Goal: Task Accomplishment & Management: Complete application form

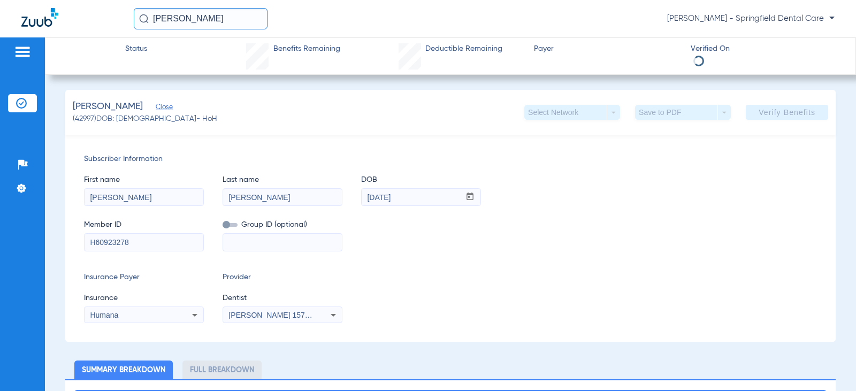
drag, startPoint x: 211, startPoint y: 22, endPoint x: 0, endPoint y: 56, distance: 214.0
click at [0, 56] on app-portal-wrapper "[PERSON_NAME] [PERSON_NAME] - Springfield Dental Care Patients Insurance Verifi…" at bounding box center [428, 214] width 856 height 429
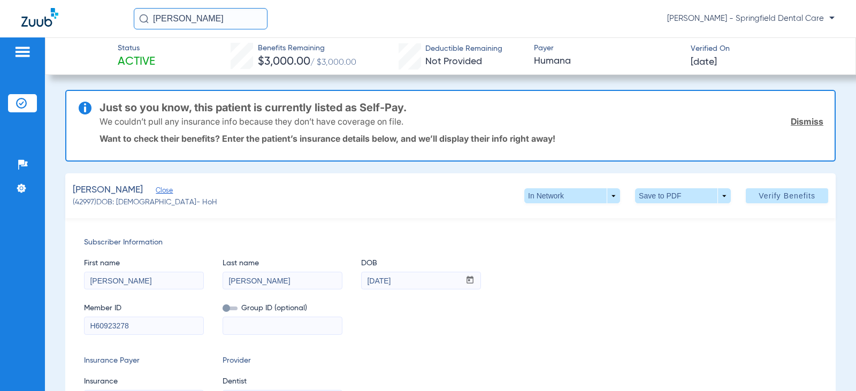
type input "[PERSON_NAME]"
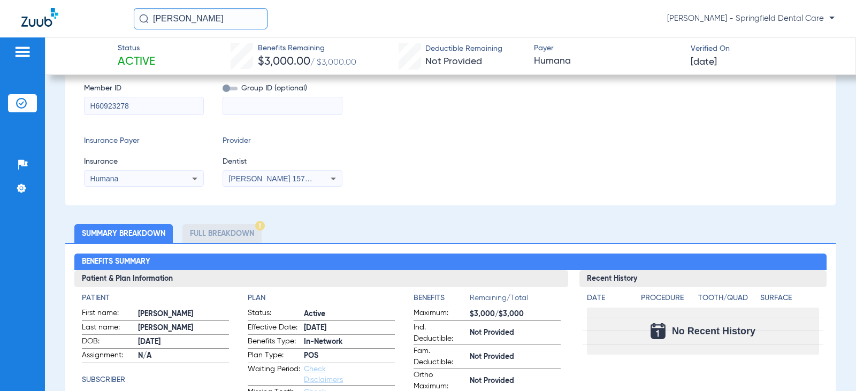
scroll to position [214, 0]
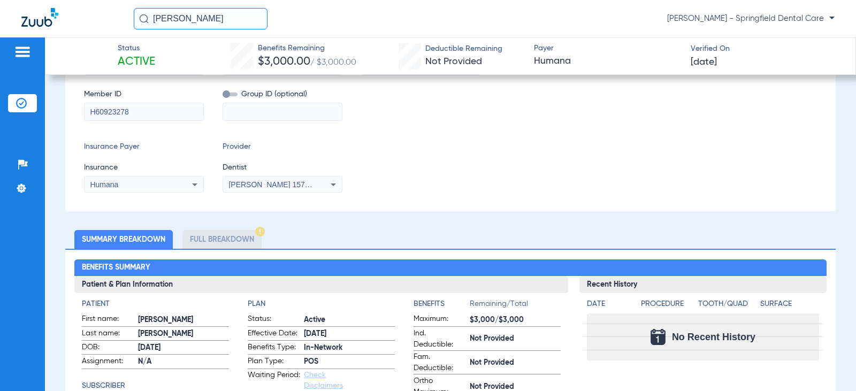
click at [213, 239] on li "Full Breakdown" at bounding box center [221, 239] width 79 height 19
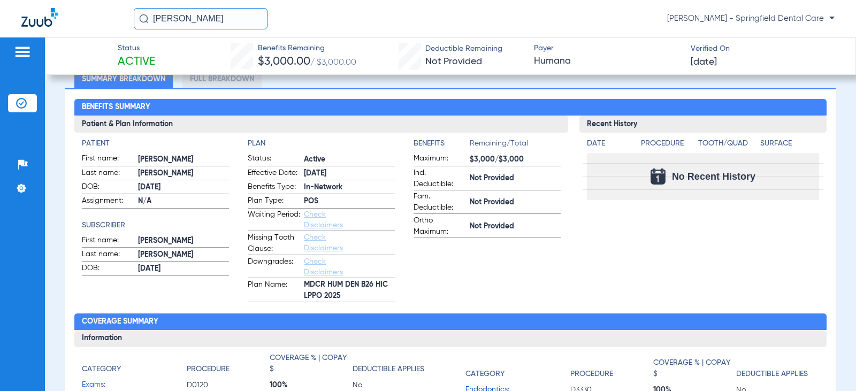
scroll to position [321, 0]
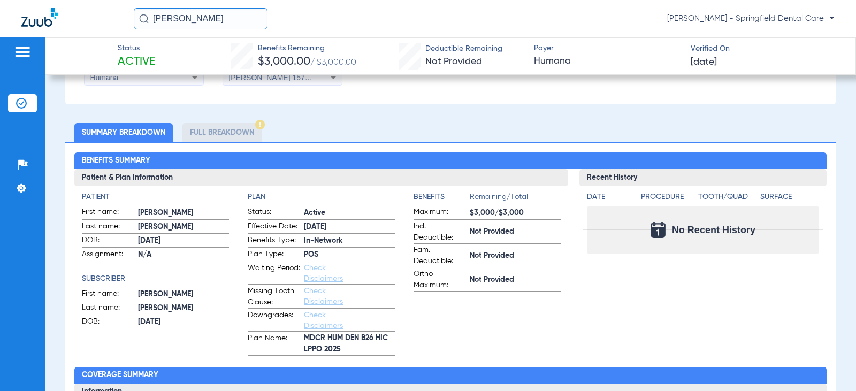
click at [429, 165] on h2 "Benefits Summary" at bounding box center [450, 160] width 752 height 17
drag, startPoint x: 220, startPoint y: 24, endPoint x: 0, endPoint y: 51, distance: 222.2
click at [0, 51] on app-portal-wrapper "[PERSON_NAME] [PERSON_NAME] - Springfield Dental Care Patients Insurance Verifi…" at bounding box center [428, 214] width 856 height 429
click at [35, 356] on div "Patients Insurance Verification Setup Help Center Settings" at bounding box center [22, 232] width 45 height 391
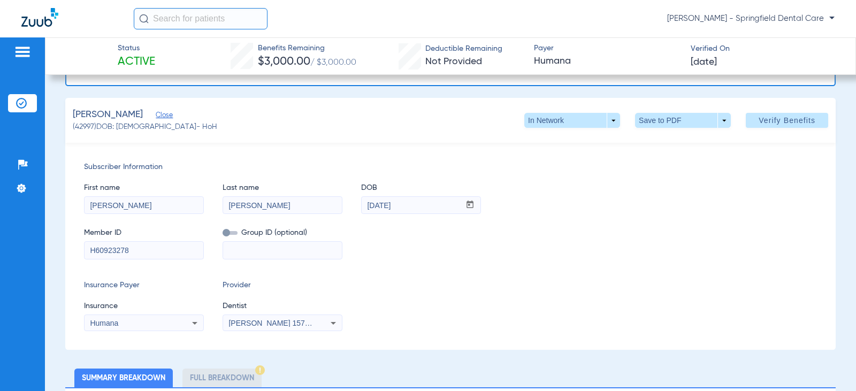
scroll to position [0, 0]
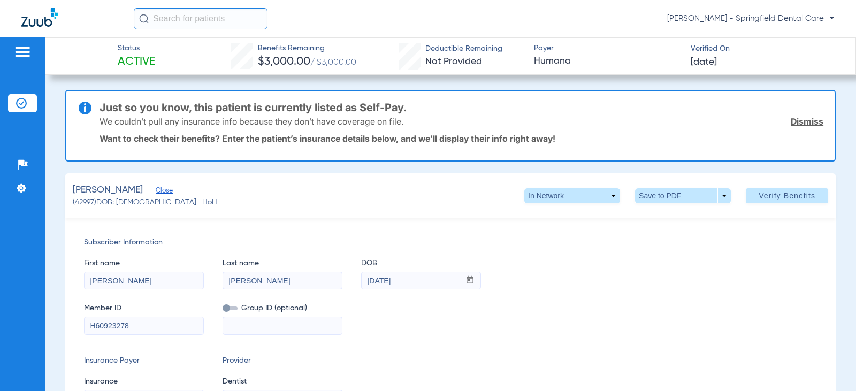
click at [247, 17] on input "text" at bounding box center [201, 18] width 134 height 21
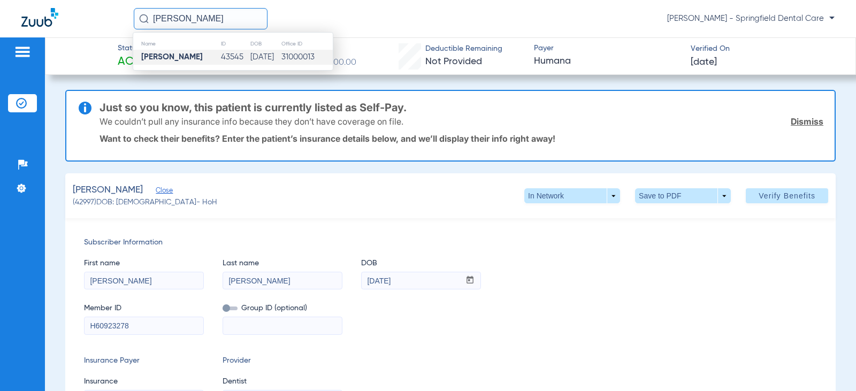
type input "[PERSON_NAME]"
click at [184, 56] on strong "[PERSON_NAME]" at bounding box center [172, 57] width 62 height 8
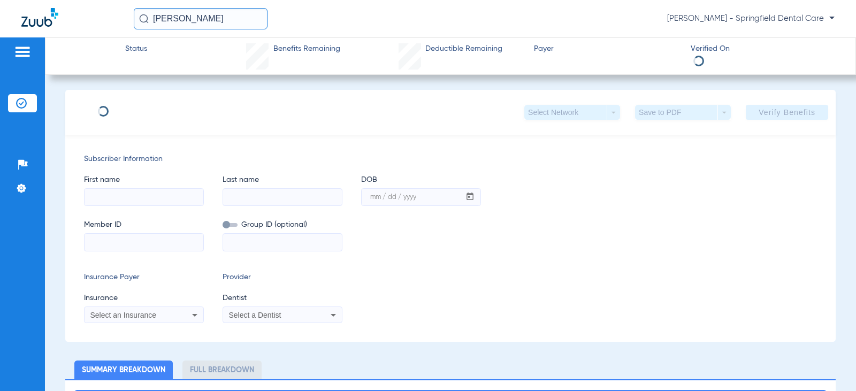
type input "[PERSON_NAME]"
type input "[DATE]"
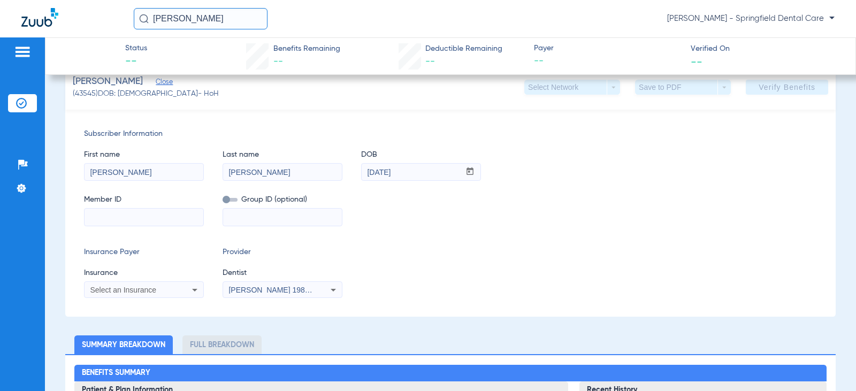
scroll to position [107, 0]
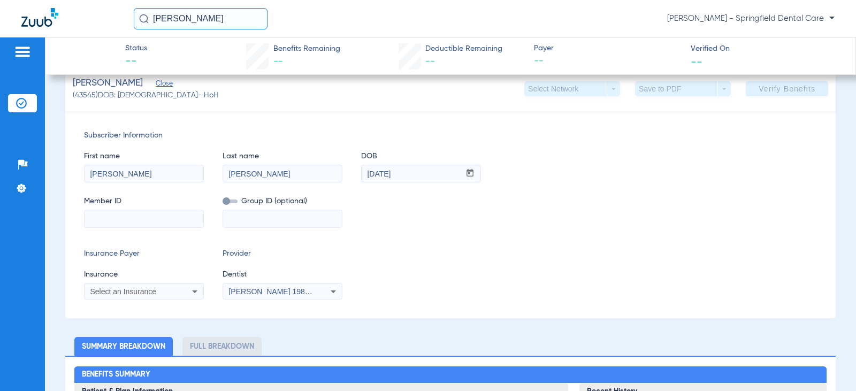
click at [172, 235] on div "Subscriber Information First name [PERSON_NAME] Last name [PERSON_NAME] mm / dd…" at bounding box center [450, 214] width 770 height 207
click at [159, 220] on input at bounding box center [144, 218] width 119 height 17
type input "990119555"
click at [184, 285] on div "Select an Insurance" at bounding box center [144, 291] width 119 height 13
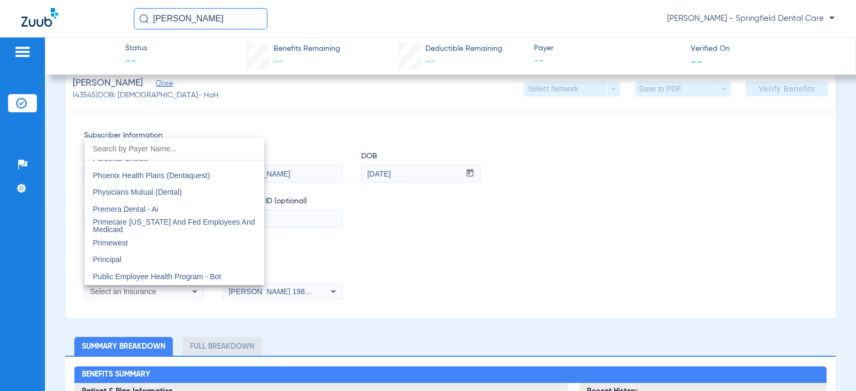
scroll to position [5630, 0]
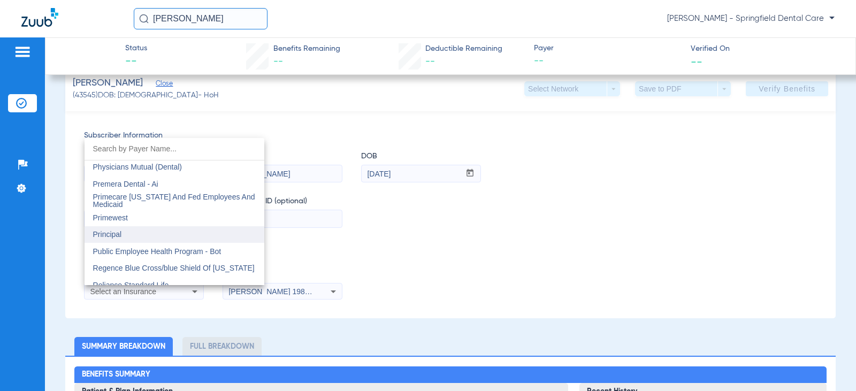
click at [173, 234] on mat-option "Principal" at bounding box center [175, 234] width 180 height 17
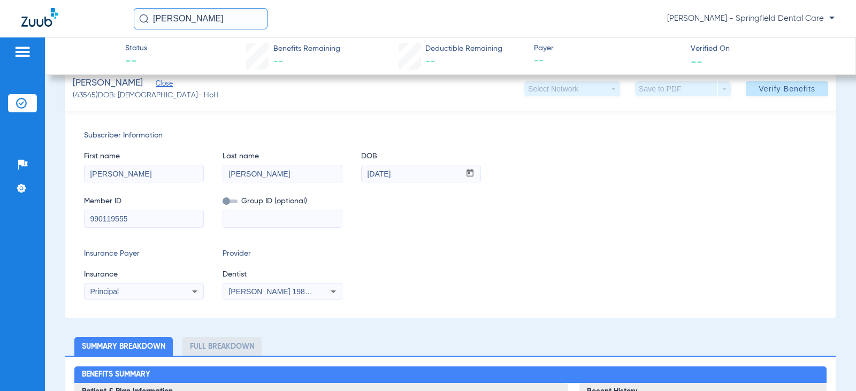
click at [319, 286] on div "[PERSON_NAME] 1982829420" at bounding box center [282, 291] width 119 height 13
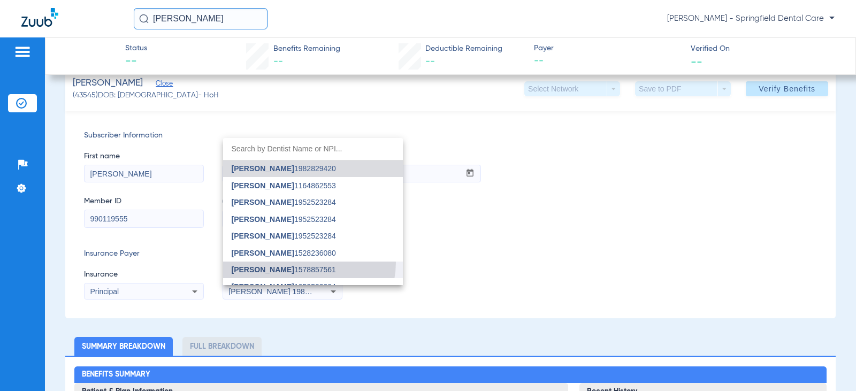
click at [302, 263] on mat-option "[PERSON_NAME] 1578857561" at bounding box center [313, 270] width 180 height 17
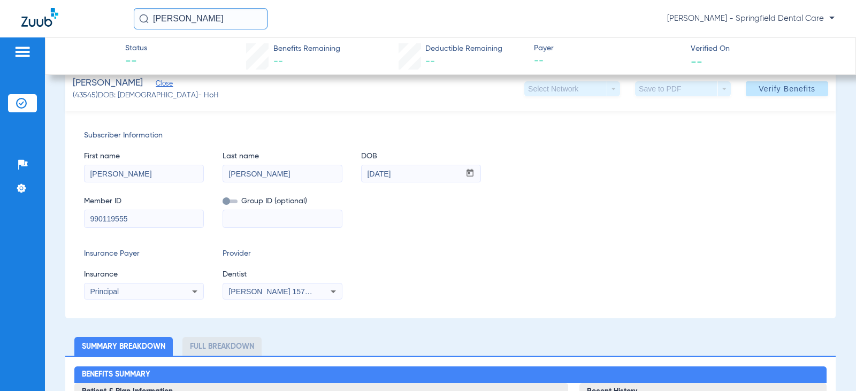
click at [457, 240] on div "Subscriber Information First name [PERSON_NAME] Last name [PERSON_NAME] mm / dd…" at bounding box center [450, 214] width 770 height 207
click at [771, 88] on span "Verify Benefits" at bounding box center [787, 89] width 57 height 9
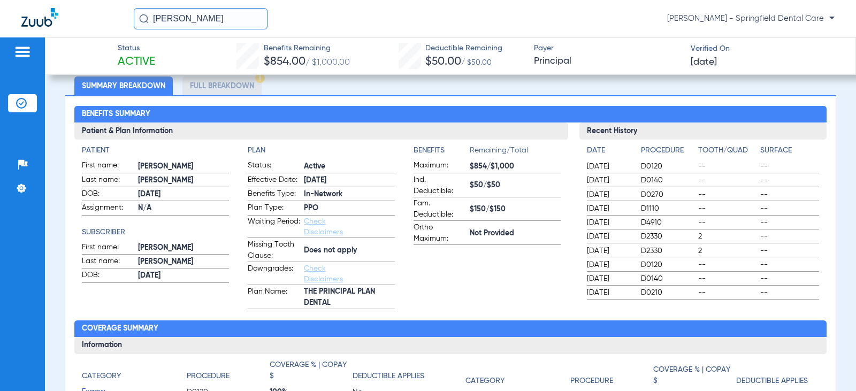
scroll to position [0, 0]
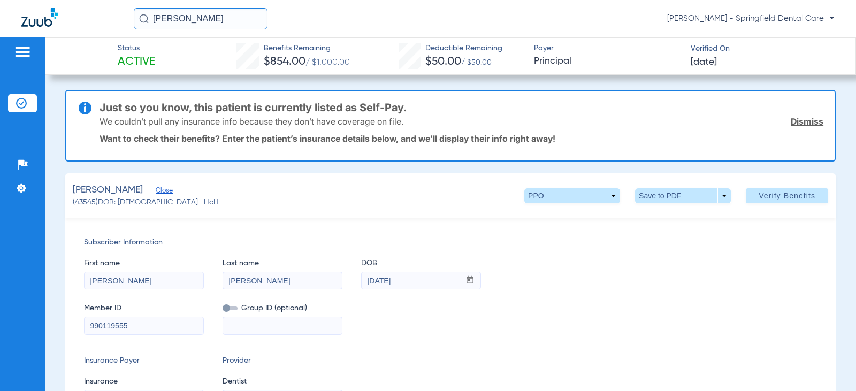
drag, startPoint x: 676, startPoint y: 206, endPoint x: 655, endPoint y: 99, distance: 109.1
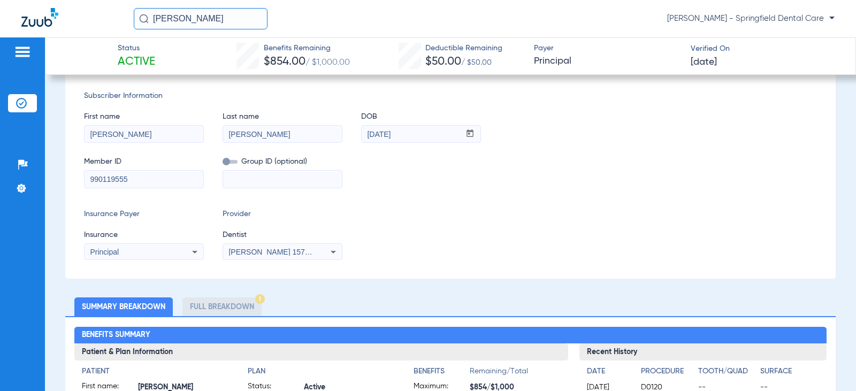
scroll to position [160, 0]
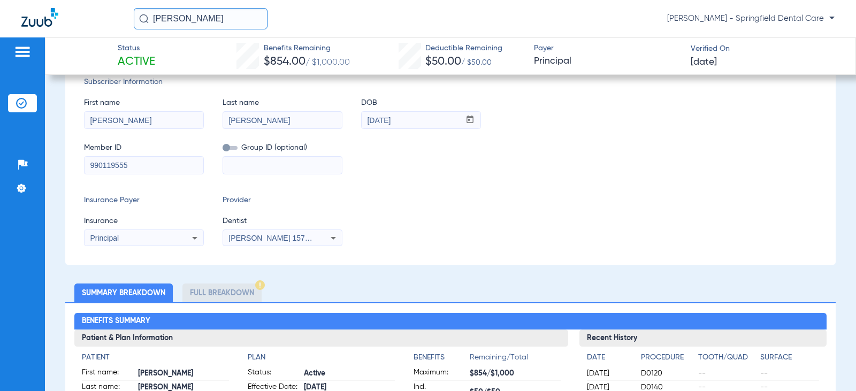
click at [361, 22] on div "[PERSON_NAME] [PERSON_NAME] - Springfield Dental Care" at bounding box center [484, 18] width 701 height 21
click at [520, 171] on div "Member ID 990119555 Group ID (optional)" at bounding box center [450, 153] width 733 height 41
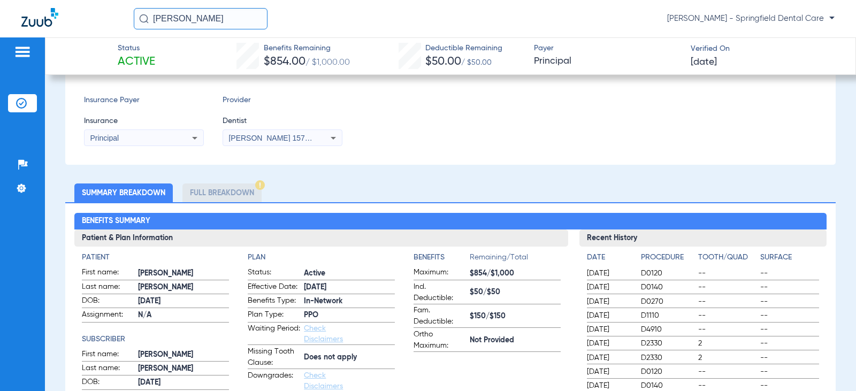
scroll to position [321, 0]
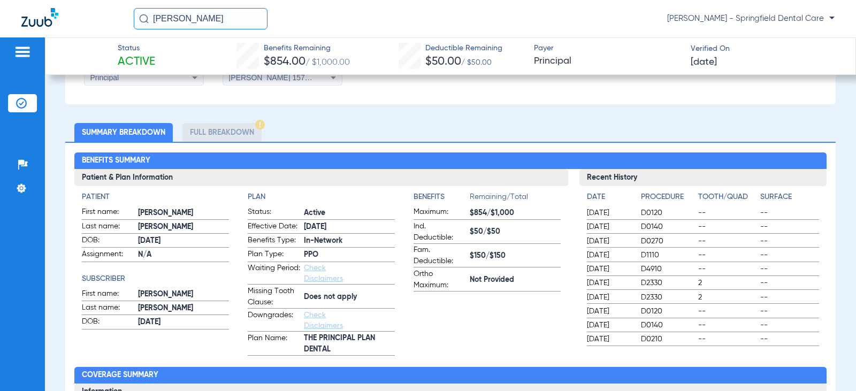
click at [516, 155] on h2 "Benefits Summary" at bounding box center [450, 160] width 752 height 17
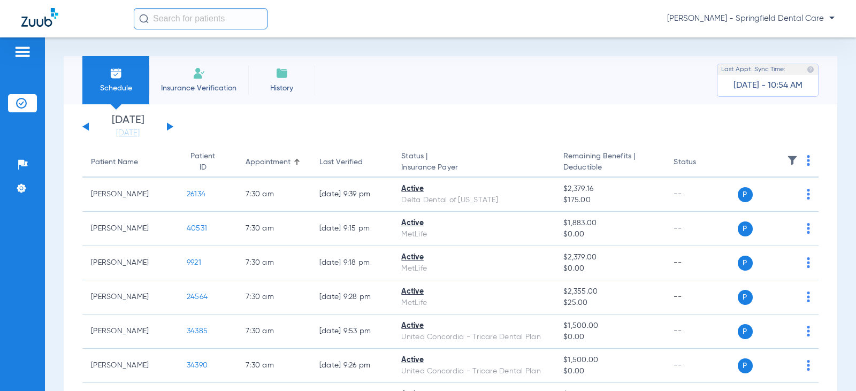
drag, startPoint x: 636, startPoint y: 366, endPoint x: 578, endPoint y: 55, distance: 317.3
click at [499, 88] on div "Schedule Insurance Verification History Last Appt. Sync Time: Today - 10:54 AM" at bounding box center [451, 80] width 774 height 48
click at [44, 311] on div "Patients Insurance Verification Setup Help Center Settings" at bounding box center [22, 232] width 45 height 391
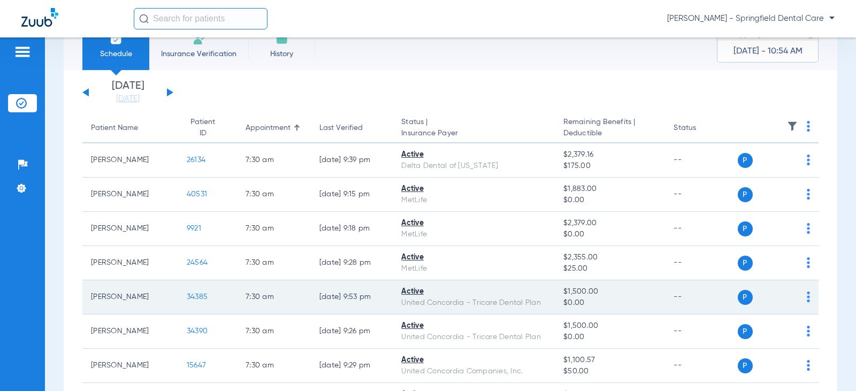
scroll to position [53, 0]
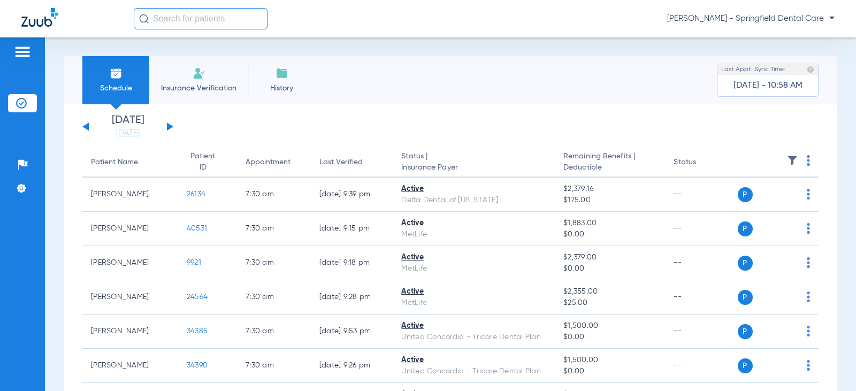
click at [554, 62] on div "Schedule Insurance Verification History Last Appt. Sync Time: Today - 10:58 AM" at bounding box center [451, 80] width 774 height 48
